Goal: Task Accomplishment & Management: Manage account settings

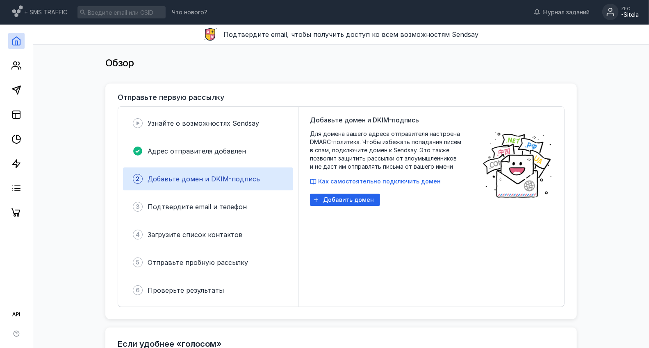
click at [620, 9] on div "ZFC -Sitela" at bounding box center [620, 12] width 36 height 17
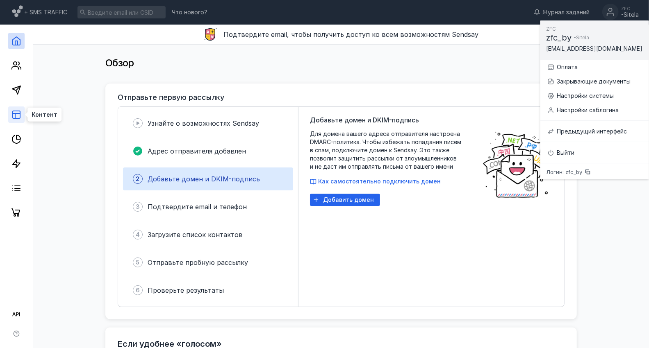
click at [17, 111] on rect at bounding box center [16, 114] width 7 height 7
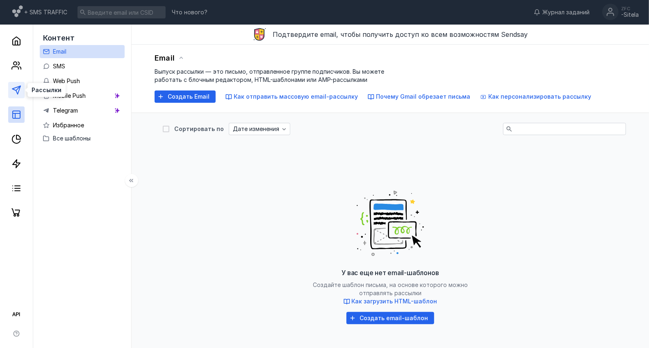
click at [17, 89] on icon at bounding box center [16, 90] width 10 height 10
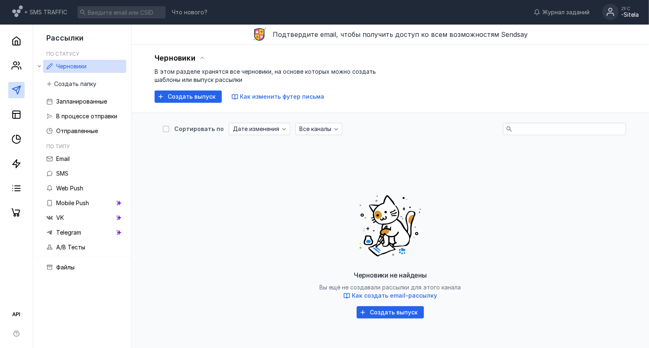
click at [621, 10] on div "ZFC" at bounding box center [630, 8] width 18 height 5
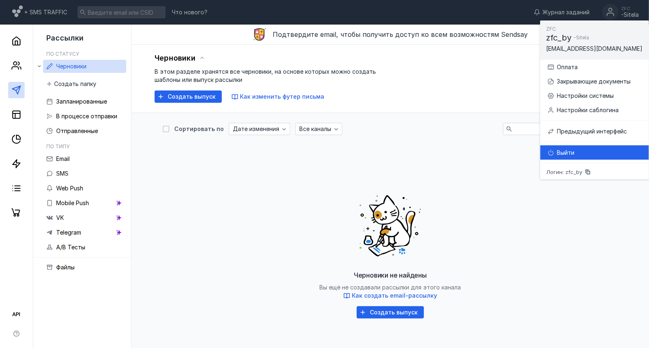
click at [579, 152] on div "Выйти" at bounding box center [599, 153] width 85 height 8
